Goal: Task Accomplishment & Management: Manage account settings

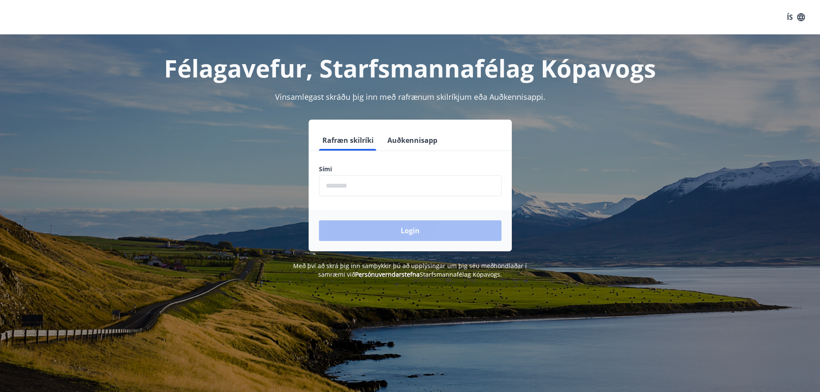
click at [389, 182] on input "phone" at bounding box center [410, 185] width 182 height 21
drag, startPoint x: 397, startPoint y: 192, endPoint x: 322, endPoint y: 181, distance: 75.3
click at [323, 181] on input "phone" at bounding box center [410, 185] width 182 height 21
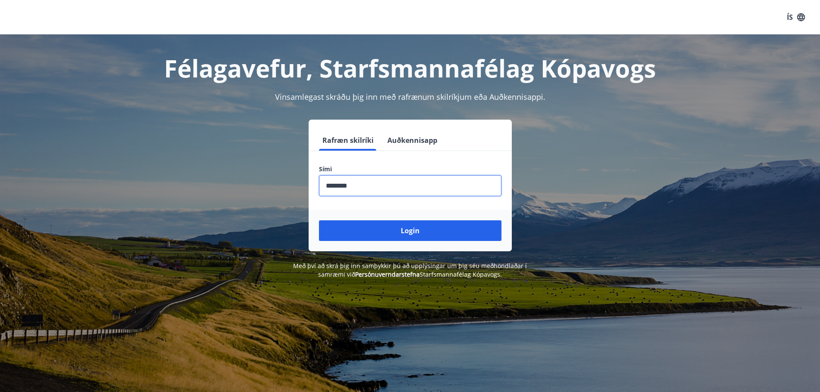
type input "********"
click at [319, 220] on button "Login" at bounding box center [410, 230] width 182 height 21
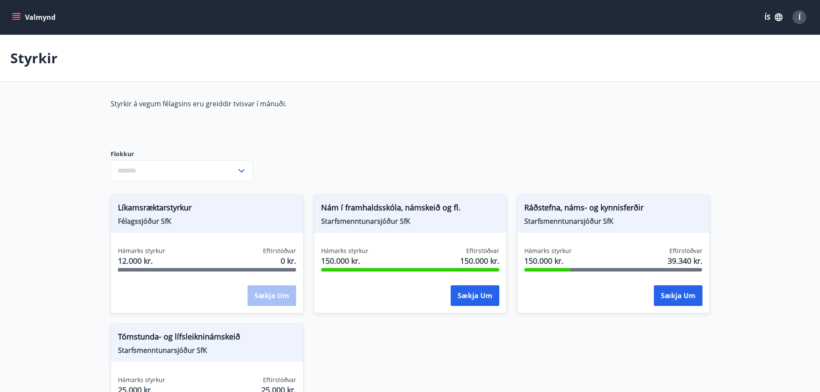
type input "***"
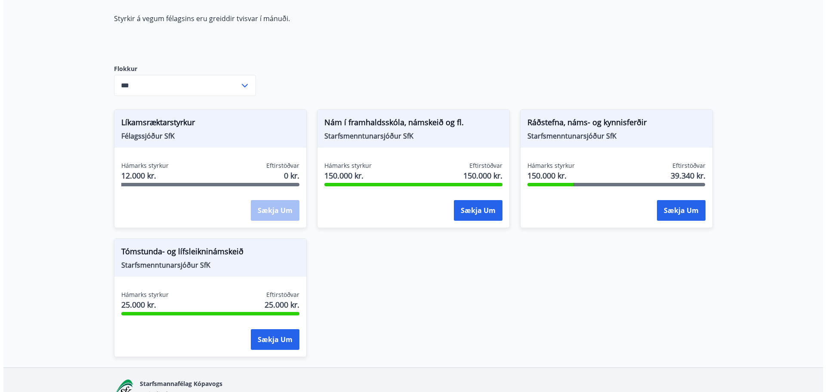
scroll to position [86, 0]
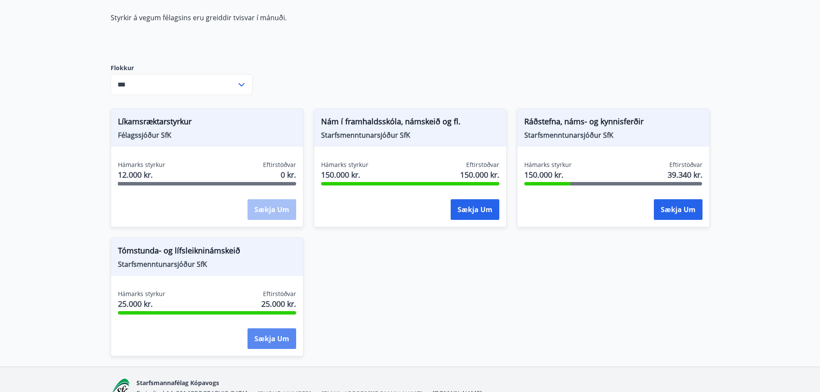
click at [291, 333] on button "Sækja um" at bounding box center [271, 338] width 49 height 21
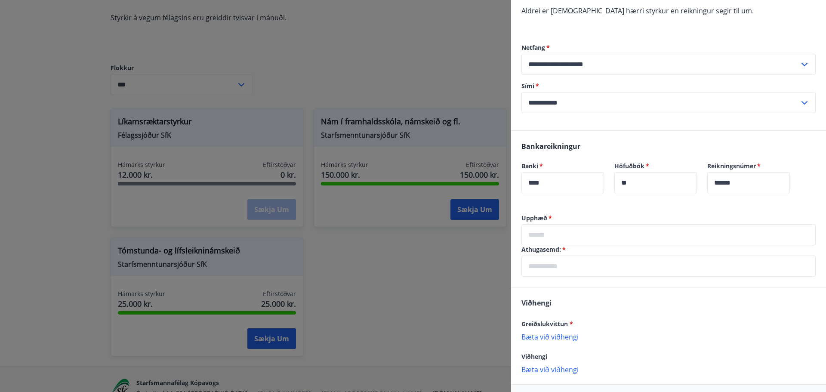
scroll to position [258, 0]
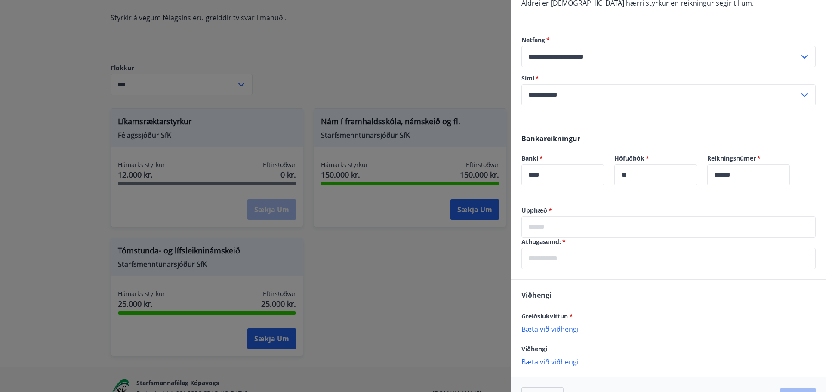
click at [600, 225] on input "text" at bounding box center [668, 226] width 294 height 21
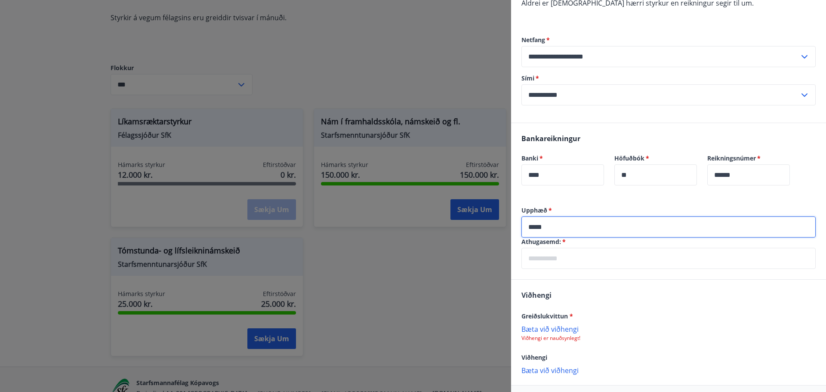
type input "*****"
click at [598, 256] on input "text" at bounding box center [668, 258] width 294 height 21
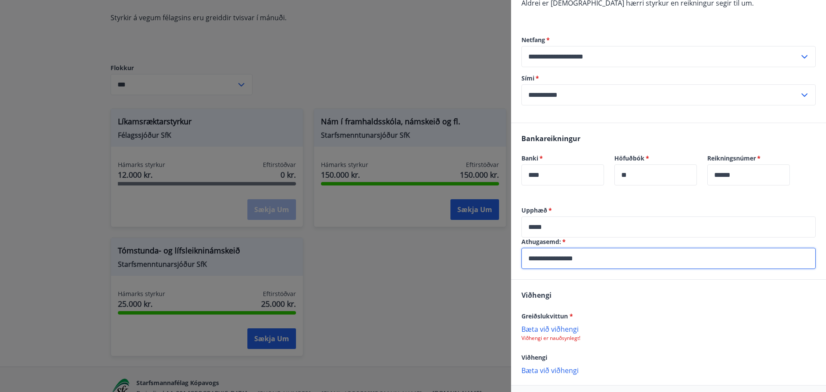
scroll to position [294, 0]
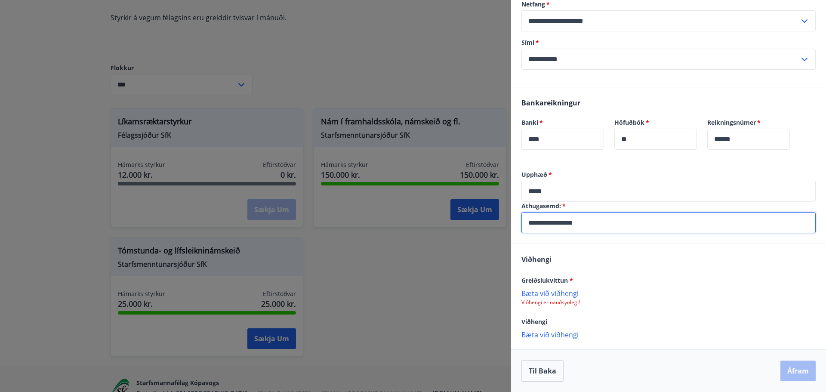
type input "**********"
click at [570, 295] on p "Bæta við viðhengi" at bounding box center [668, 293] width 294 height 9
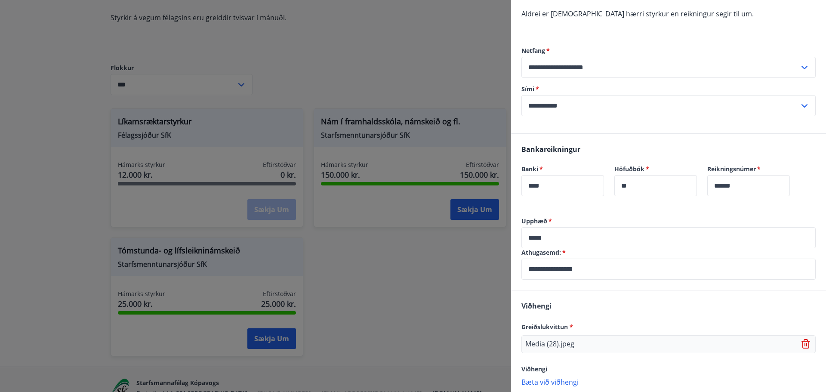
scroll to position [295, 0]
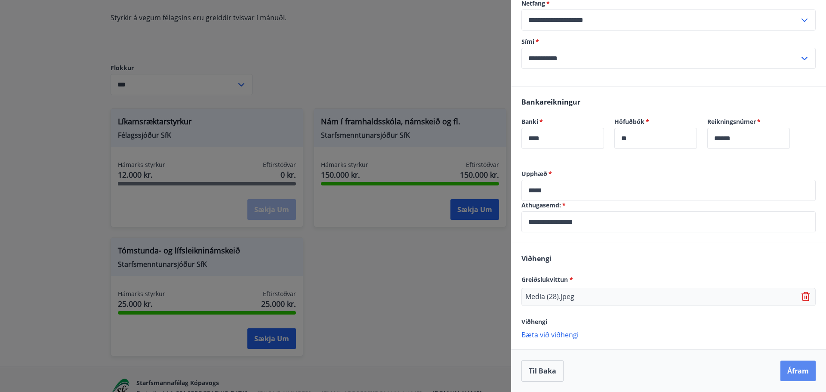
click at [806, 375] on button "Áfram" at bounding box center [797, 371] width 35 height 21
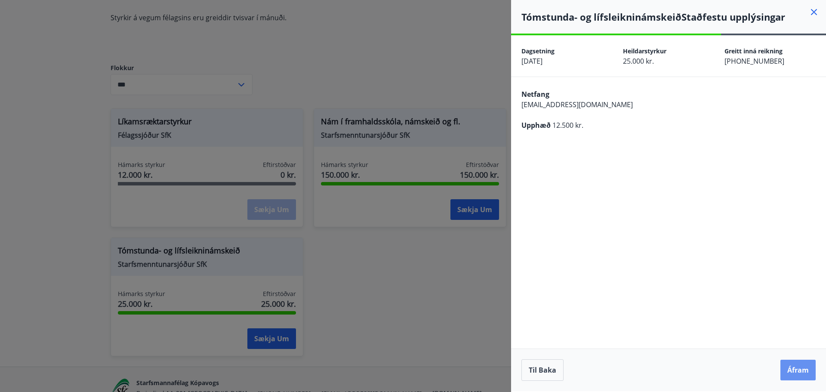
click at [806, 375] on button "Áfram" at bounding box center [797, 370] width 35 height 21
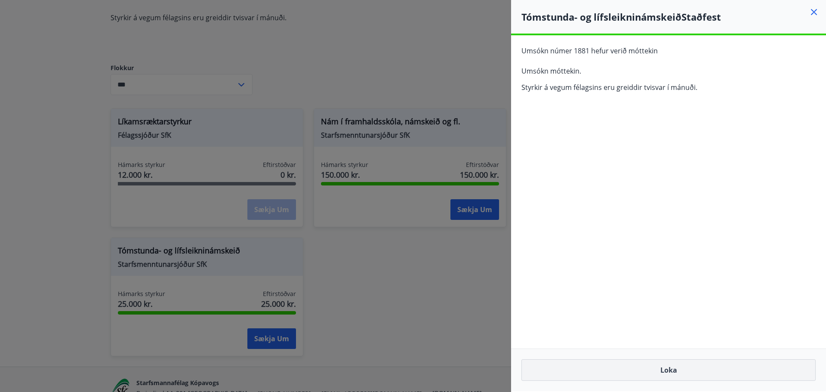
click at [688, 372] on button "Loka" at bounding box center [668, 370] width 294 height 22
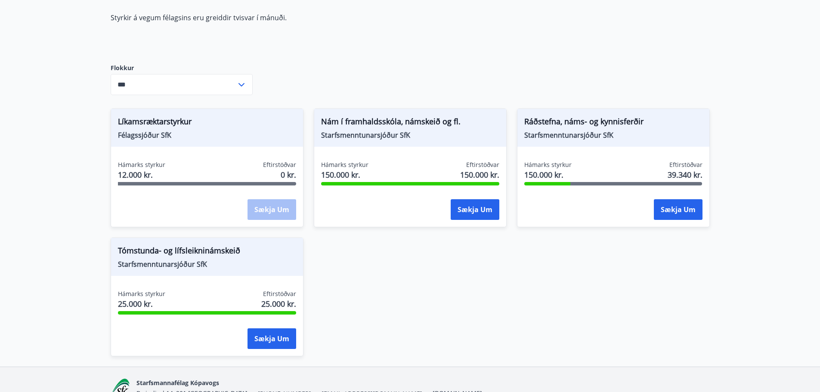
click at [390, 124] on span "Nám í framhaldsskóla, námskeið og fl." at bounding box center [410, 123] width 178 height 15
click at [388, 141] on div "Nám í framhaldsskóla, námskeið og fl. Starfsmenntunarsjóður SfK" at bounding box center [410, 128] width 192 height 38
click at [457, 217] on button "Sækja um" at bounding box center [474, 209] width 49 height 21
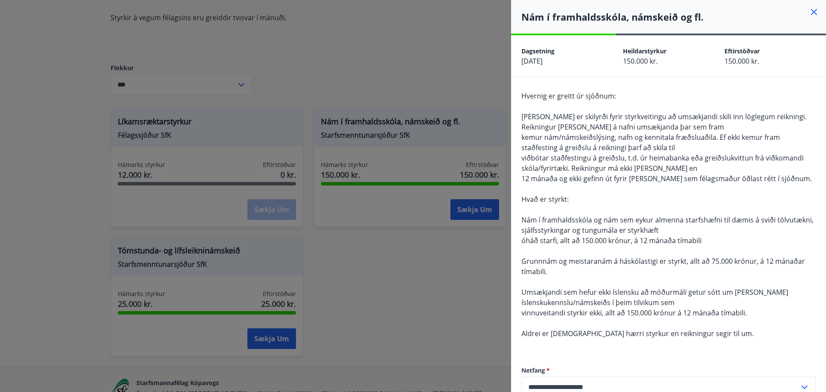
click at [811, 13] on icon at bounding box center [814, 12] width 6 height 6
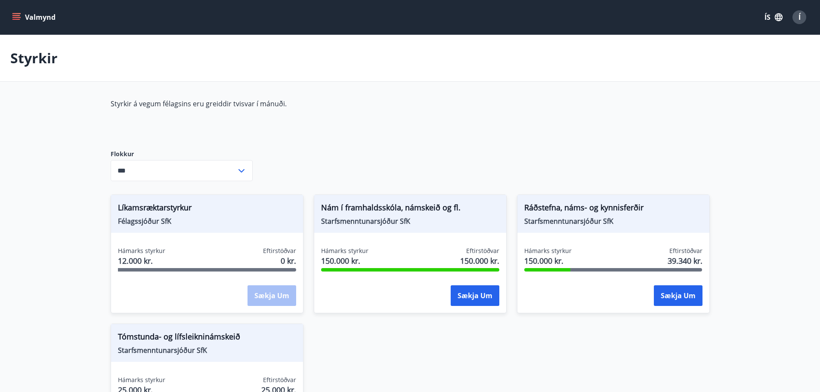
click at [17, 18] on icon "menu" at bounding box center [16, 17] width 9 height 9
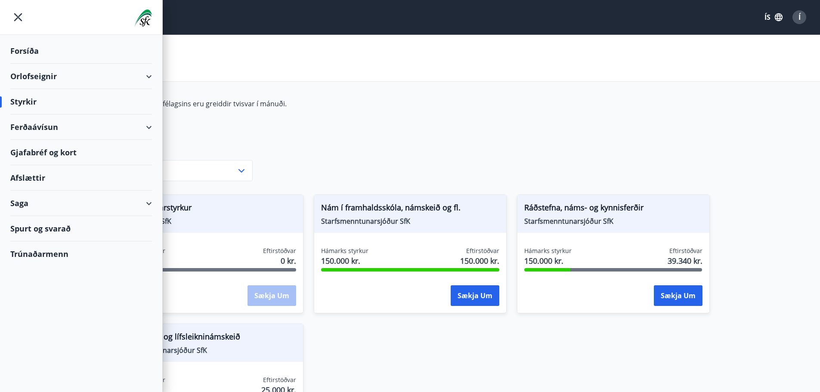
click at [27, 68] on div "Orlofseignir" at bounding box center [81, 76] width 142 height 25
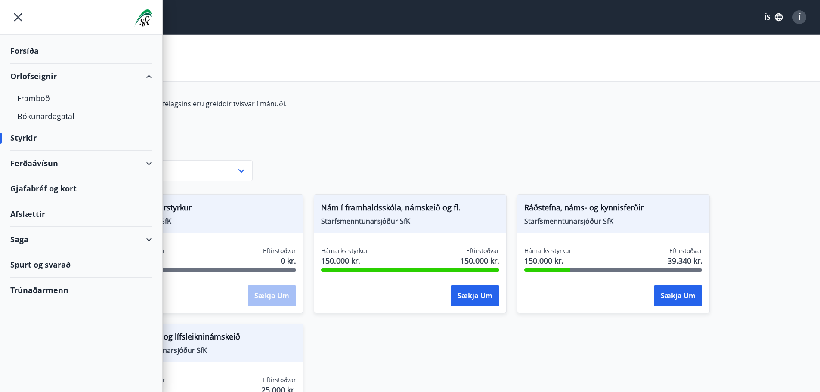
click at [28, 53] on div "Forsíða" at bounding box center [81, 50] width 142 height 25
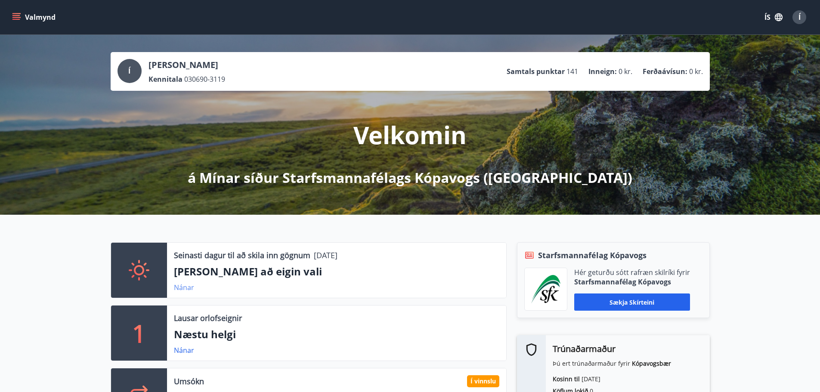
click at [191, 286] on link "Nánar" at bounding box center [184, 287] width 20 height 9
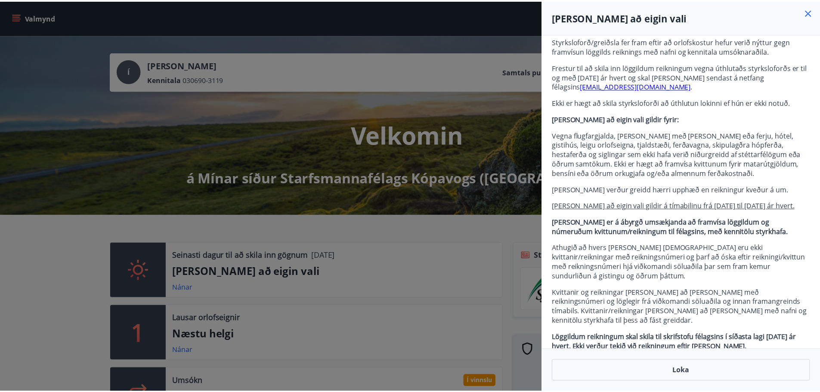
scroll to position [157, 0]
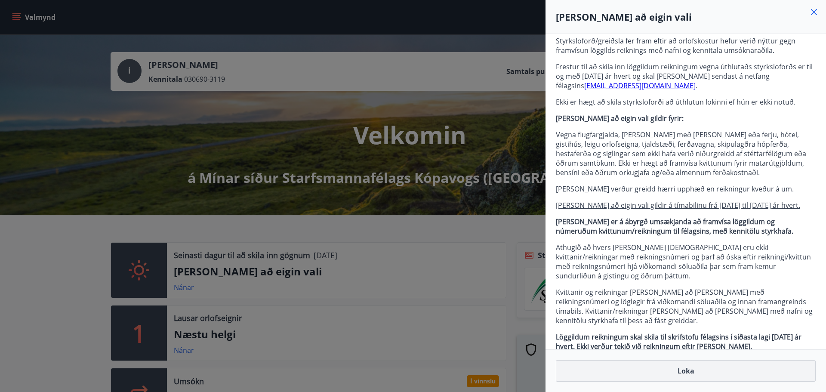
click at [686, 376] on button "Loka" at bounding box center [686, 371] width 260 height 22
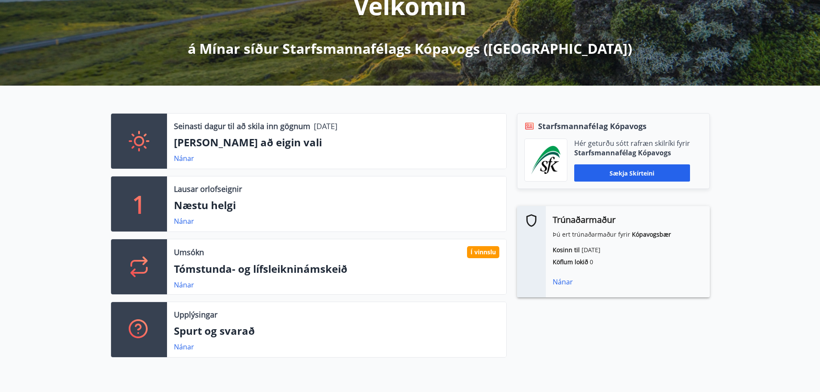
scroll to position [0, 0]
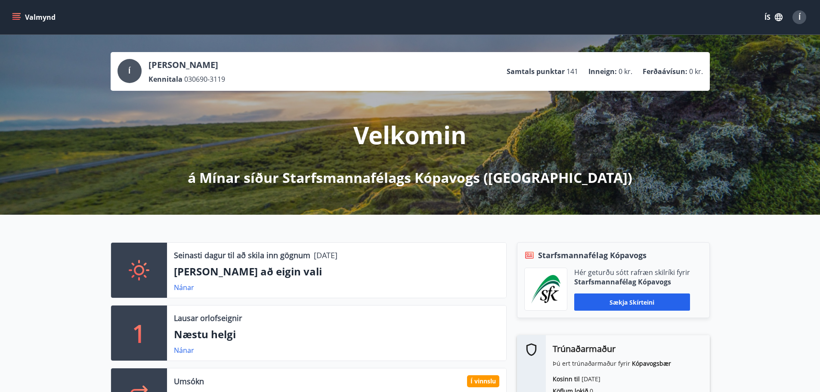
click at [24, 18] on button "Valmynd" at bounding box center [34, 16] width 49 height 15
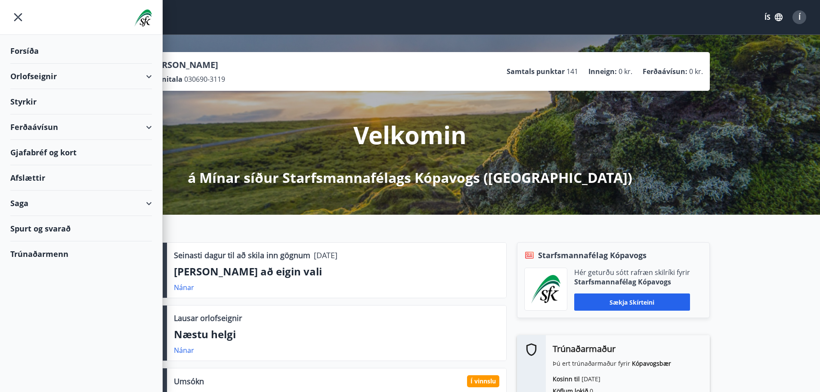
click at [117, 77] on div "Orlofseignir" at bounding box center [81, 76] width 142 height 25
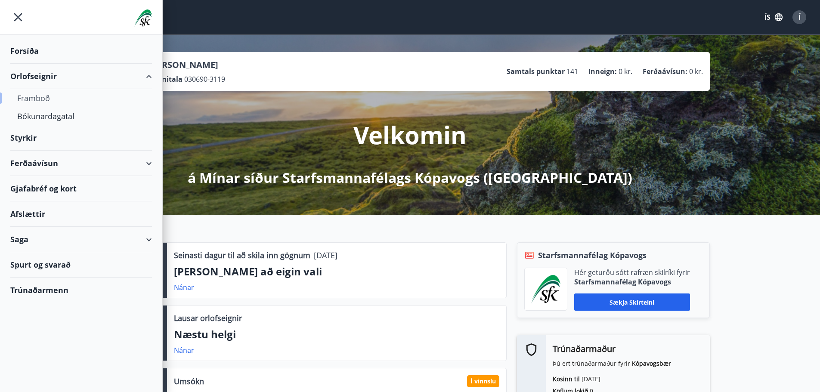
click at [52, 99] on div "Framboð" at bounding box center [81, 98] width 128 height 18
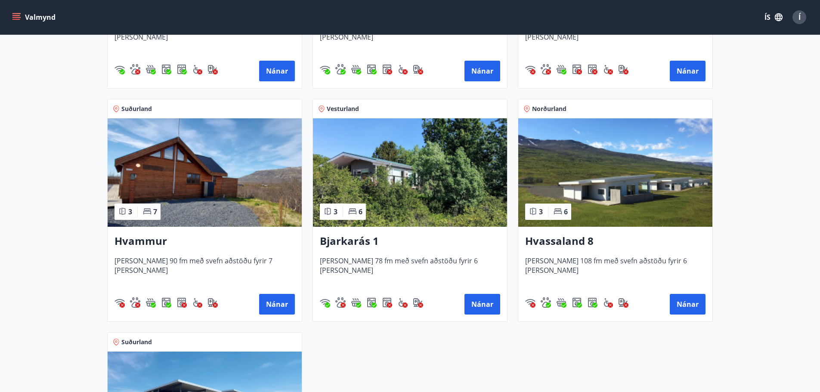
scroll to position [301, 0]
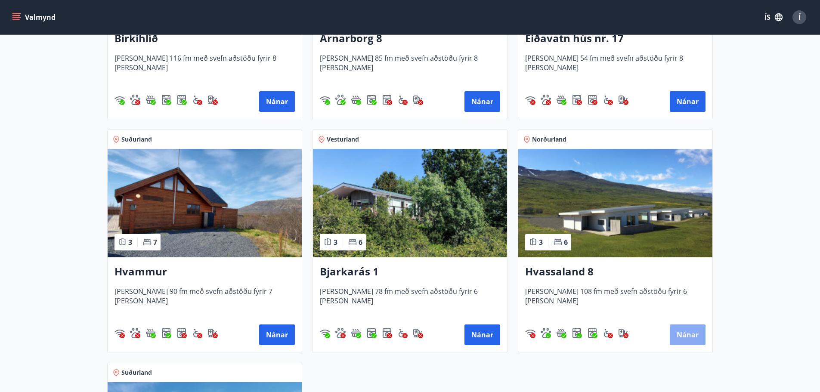
click at [704, 338] on button "Nánar" at bounding box center [687, 334] width 36 height 21
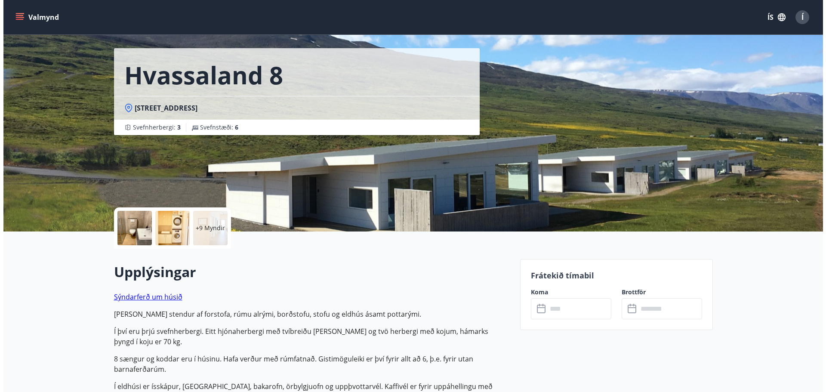
scroll to position [18, 0]
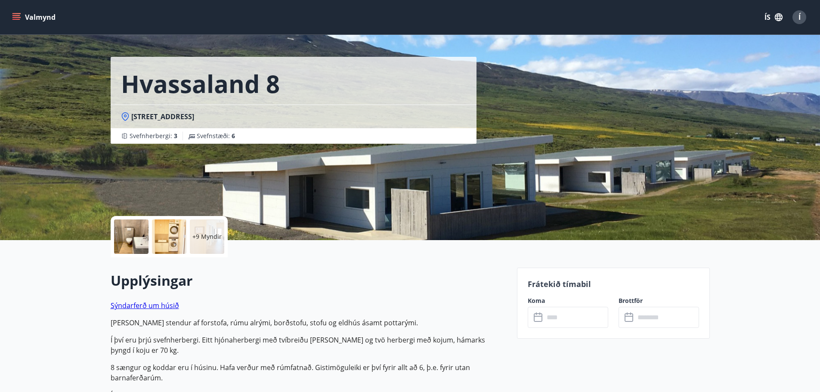
click at [551, 310] on input "text" at bounding box center [576, 317] width 64 height 21
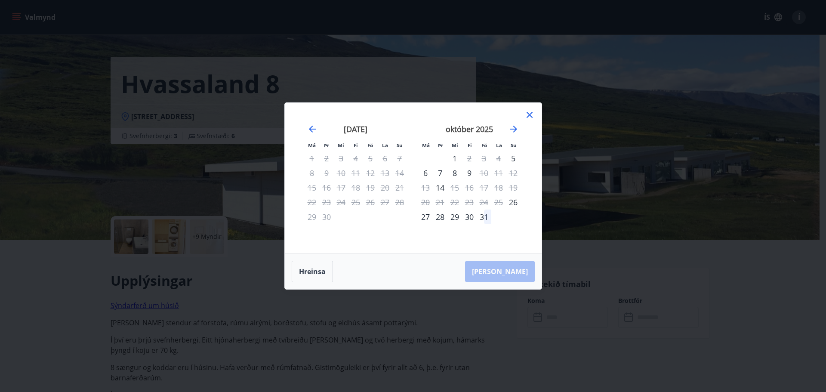
click at [527, 120] on div at bounding box center [529, 116] width 10 height 13
click at [532, 112] on icon at bounding box center [530, 115] width 6 height 6
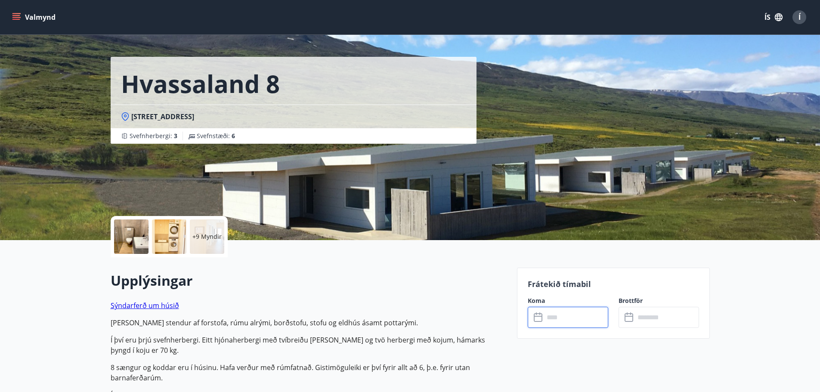
click at [579, 309] on input "text" at bounding box center [576, 317] width 64 height 21
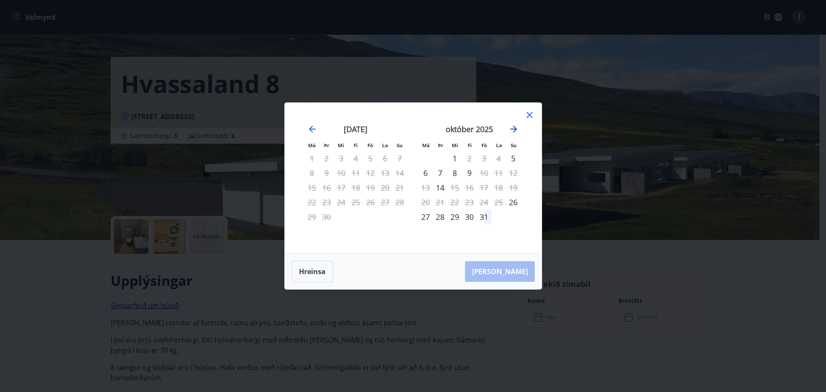
click at [518, 126] on icon "Move forward to switch to the next month." at bounding box center [514, 129] width 10 height 10
click at [529, 115] on icon at bounding box center [529, 114] width 1 height 1
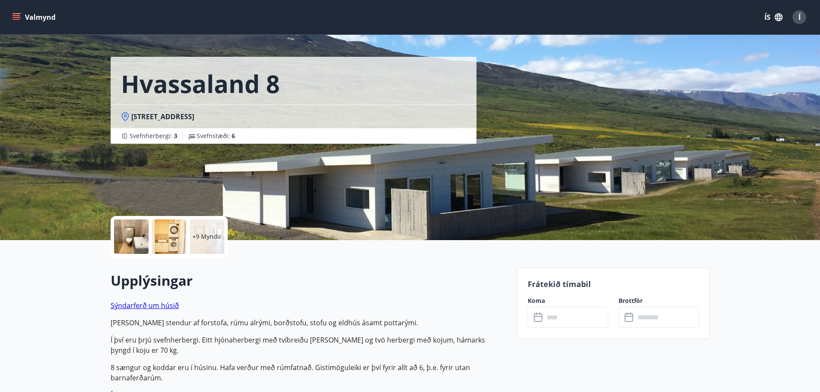
click at [14, 14] on icon "menu" at bounding box center [16, 13] width 9 height 1
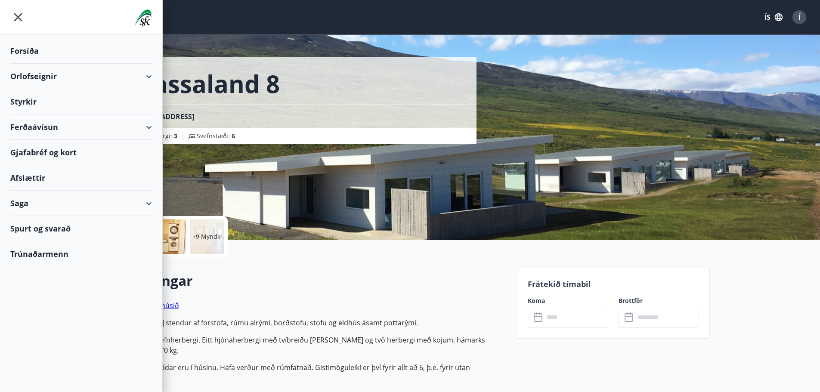
click at [48, 149] on div "Gjafabréf og kort" at bounding box center [81, 152] width 142 height 25
click at [101, 207] on div "Saga" at bounding box center [81, 203] width 142 height 25
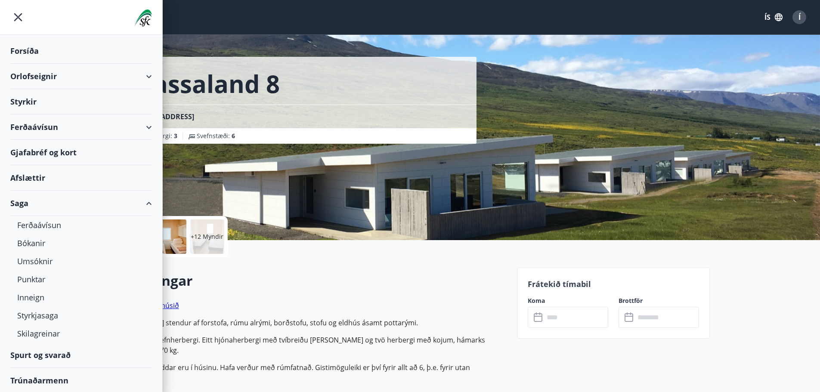
click at [46, 80] on div "Orlofseignir" at bounding box center [81, 76] width 142 height 25
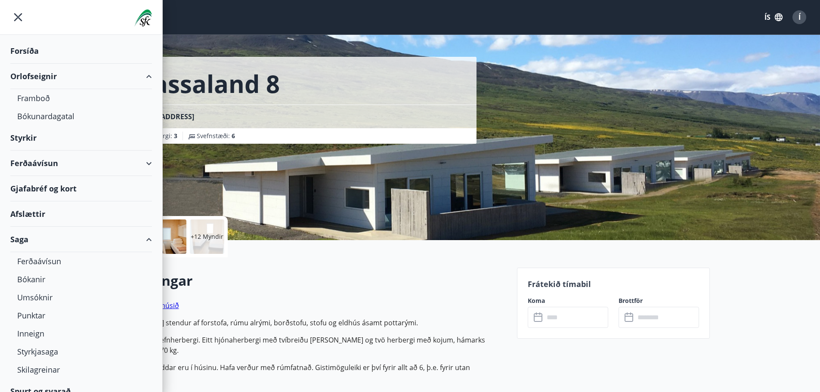
click at [35, 56] on div "Forsíða" at bounding box center [81, 50] width 142 height 25
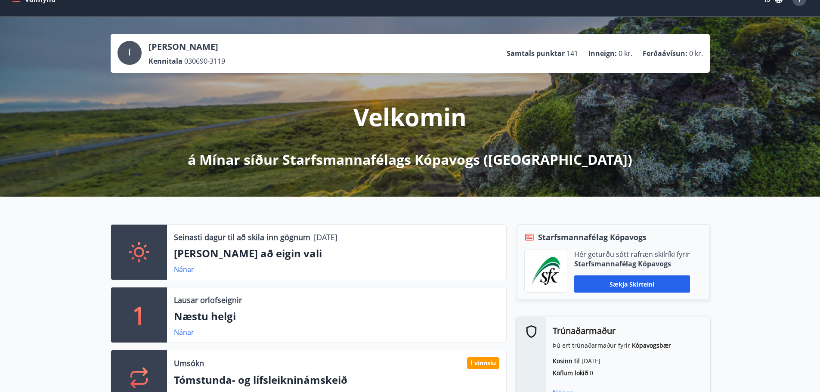
click at [415, 256] on p "[PERSON_NAME] að eigin vali" at bounding box center [336, 253] width 325 height 15
click at [260, 256] on p "[PERSON_NAME] að eigin vali" at bounding box center [336, 253] width 325 height 15
click at [176, 260] on p "[PERSON_NAME] að eigin vali" at bounding box center [336, 253] width 325 height 15
click at [176, 270] on link "Nánar" at bounding box center [184, 269] width 20 height 9
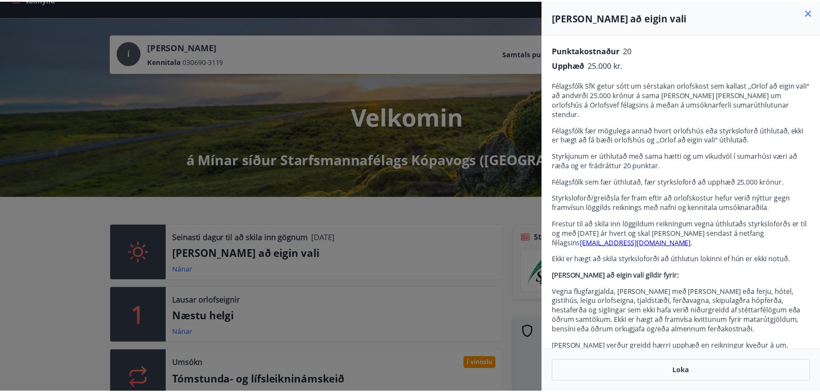
scroll to position [157, 0]
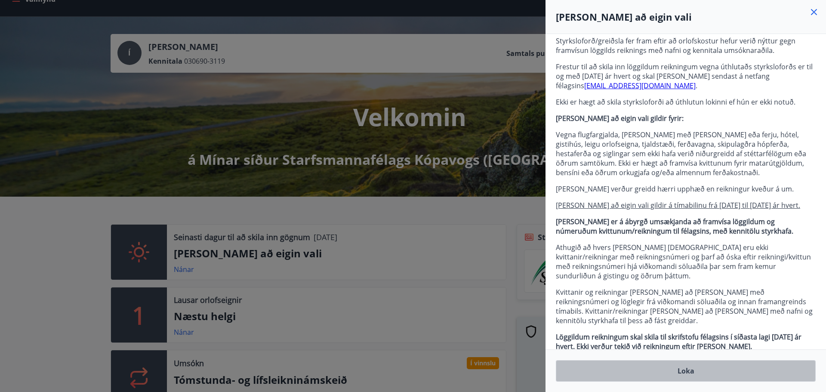
click at [700, 362] on button "Loka" at bounding box center [686, 371] width 260 height 22
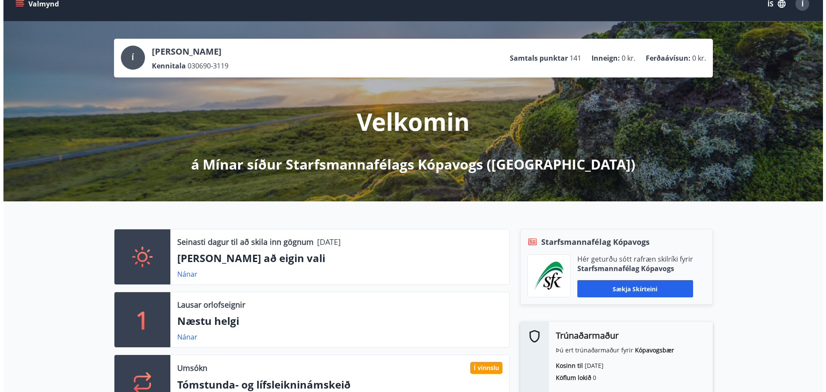
scroll to position [0, 0]
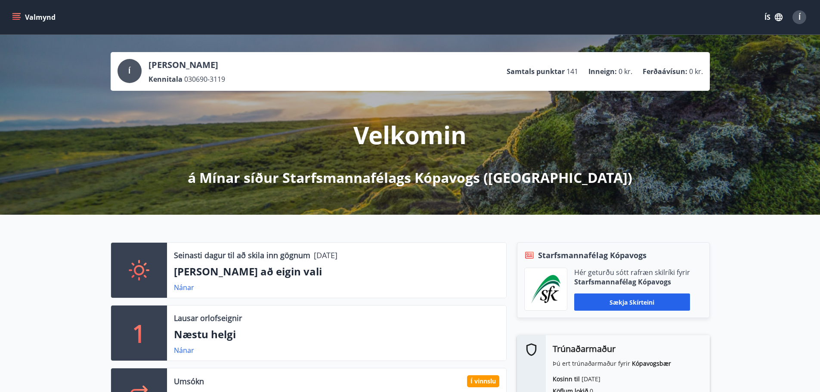
click at [799, 14] on span "Í" at bounding box center [799, 16] width 2 height 9
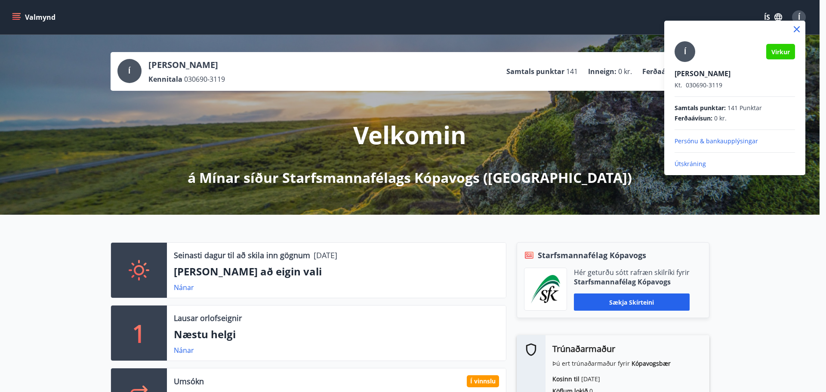
click at [699, 166] on p "Útskráning" at bounding box center [735, 164] width 120 height 9
